Goal: Task Accomplishment & Management: Manage account settings

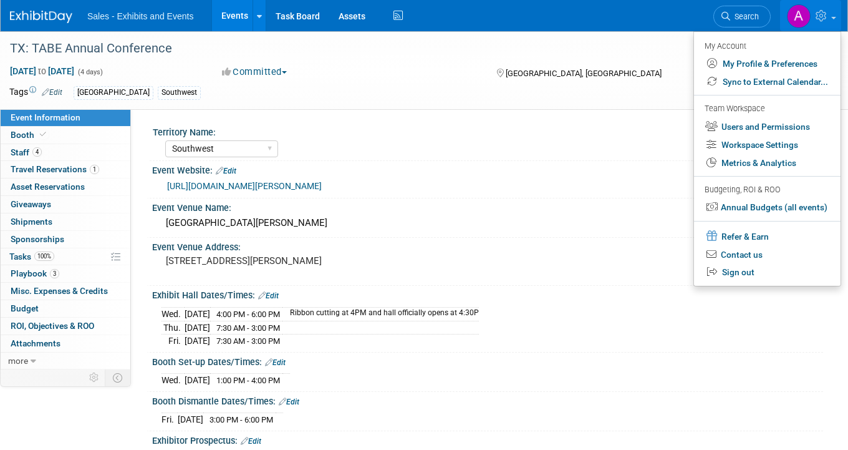
select select "Southwest"
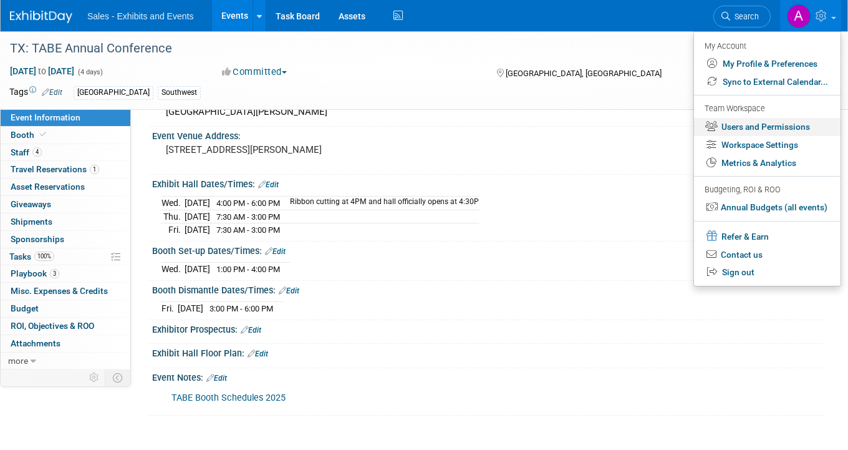
click at [770, 130] on link "Users and Permissions" at bounding box center [767, 127] width 147 height 18
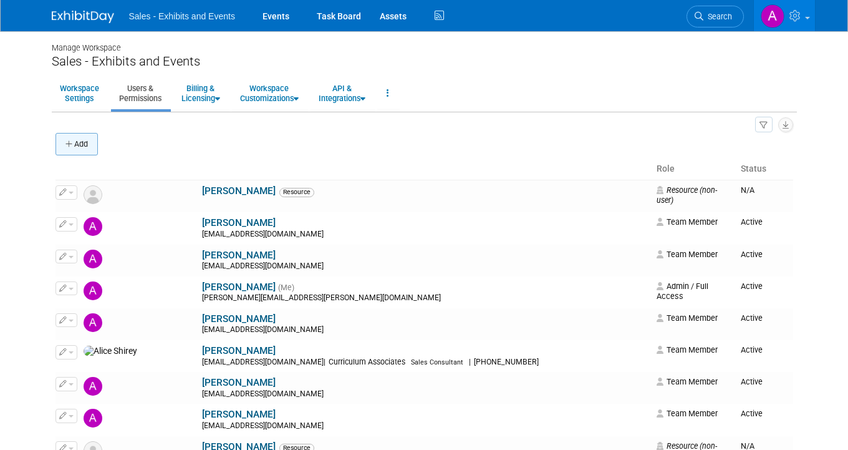
click at [80, 141] on button "Add" at bounding box center [77, 144] width 42 height 22
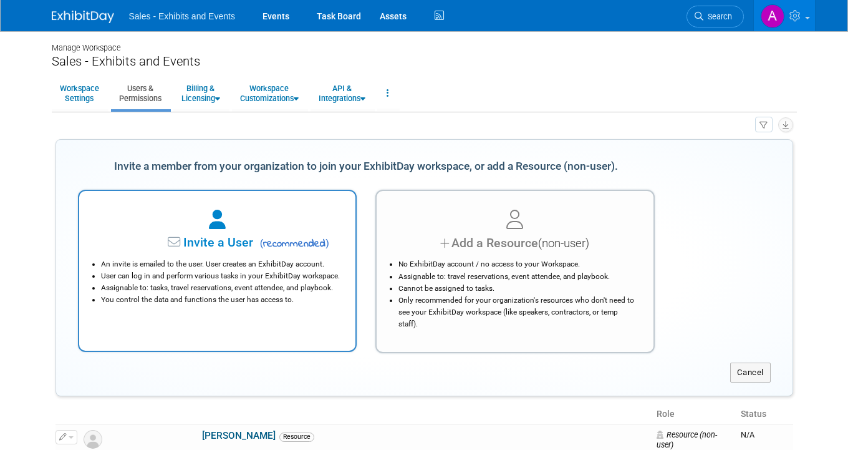
click at [251, 229] on div at bounding box center [218, 219] width 246 height 27
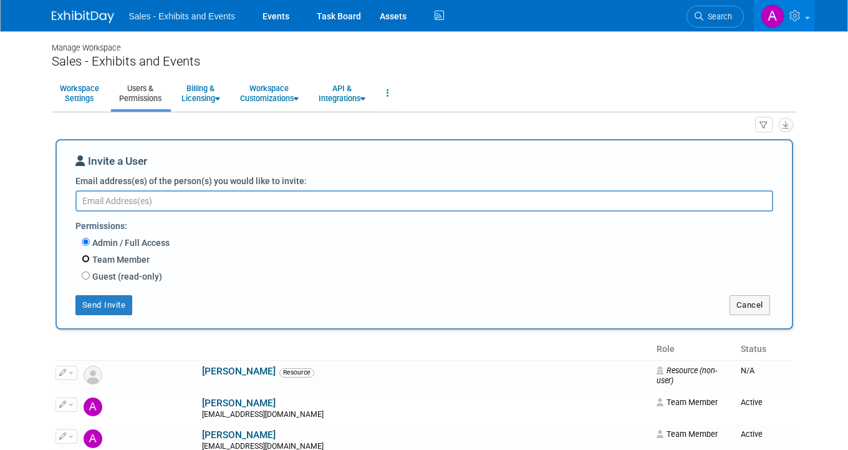
click at [87, 261] on input "Team Member" at bounding box center [86, 258] width 8 height 8
radio input "true"
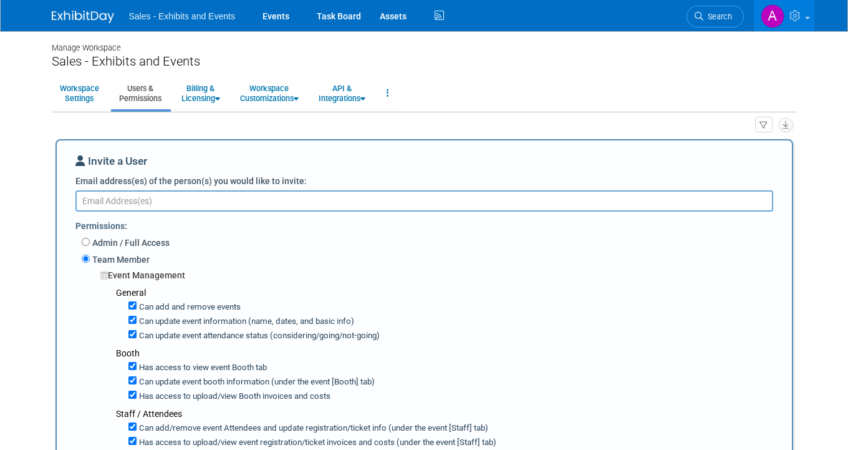
click at [145, 204] on textarea "Email address(es) of the person(s) you would like to invite:" at bounding box center [424, 200] width 698 height 21
paste textarea "bmichaels@cainc.com"
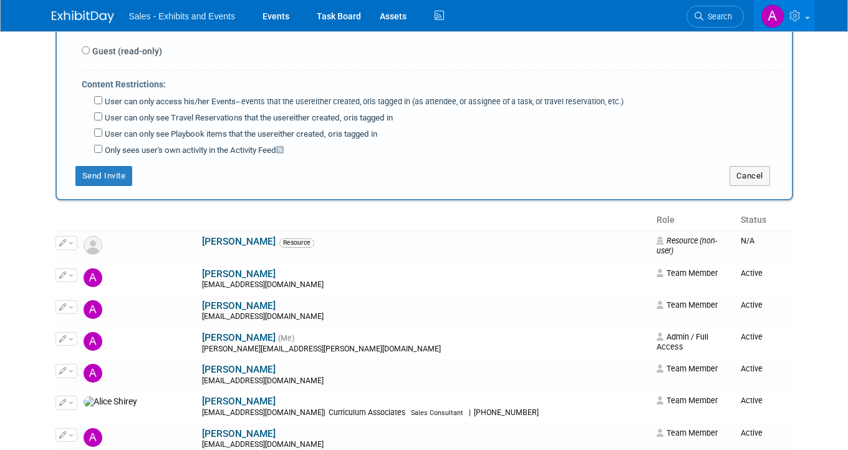
scroll to position [1070, 0]
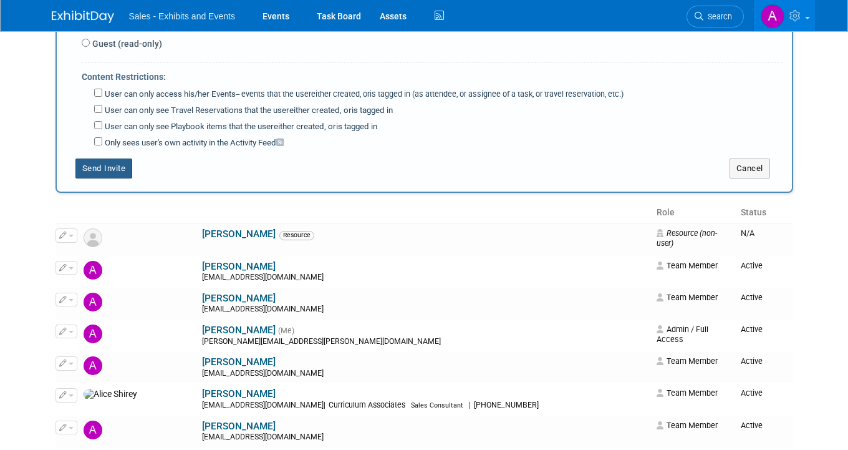
type textarea "bmichaels@cainc.com"
click at [102, 161] on button "Send Invite" at bounding box center [103, 168] width 57 height 20
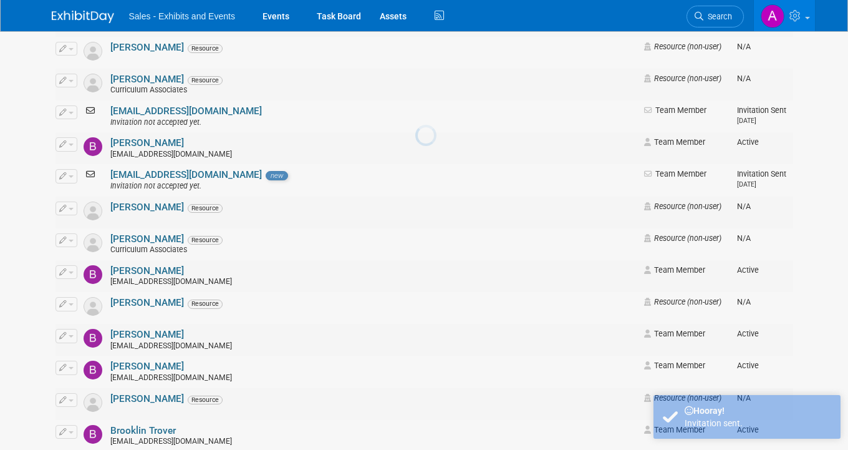
scroll to position [0, 0]
